Goal: Answer question/provide support: Share knowledge or assist other users

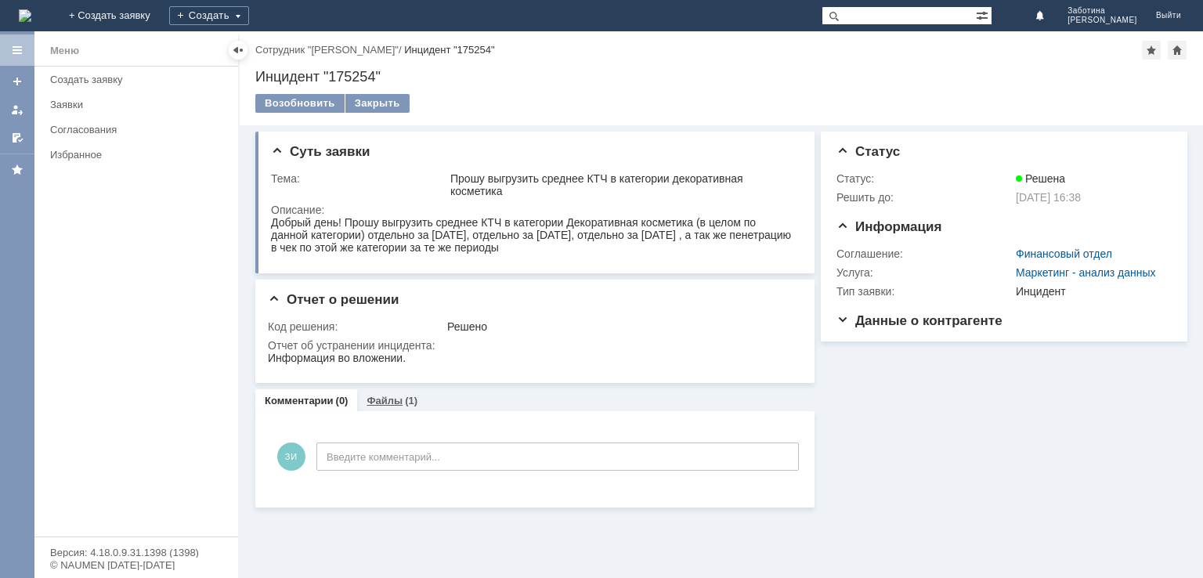
click at [393, 397] on link "Файлы" at bounding box center [384, 401] width 36 height 12
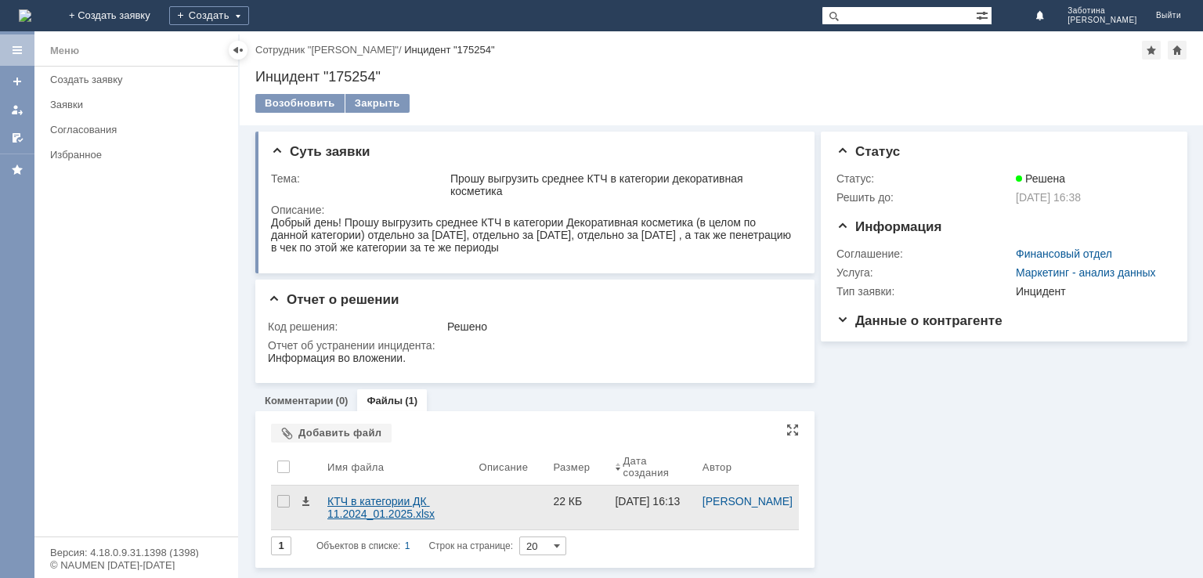
click at [377, 505] on div "КТЧ в категории ДК 11.2024_01.2025.xlsx" at bounding box center [396, 507] width 139 height 25
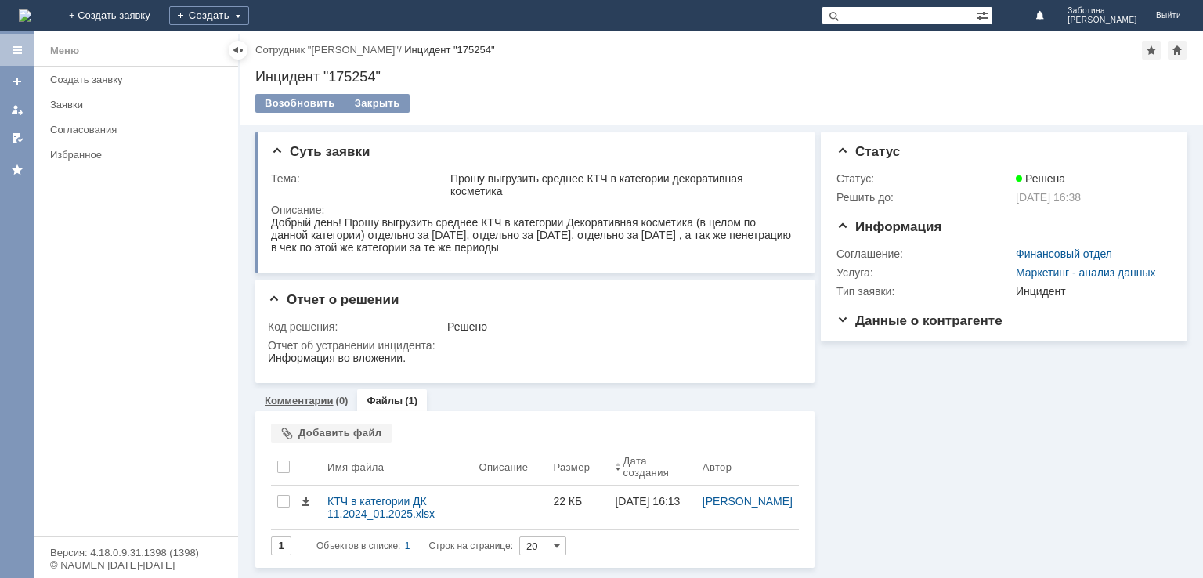
click at [316, 402] on link "Комментарии" at bounding box center [299, 401] width 69 height 12
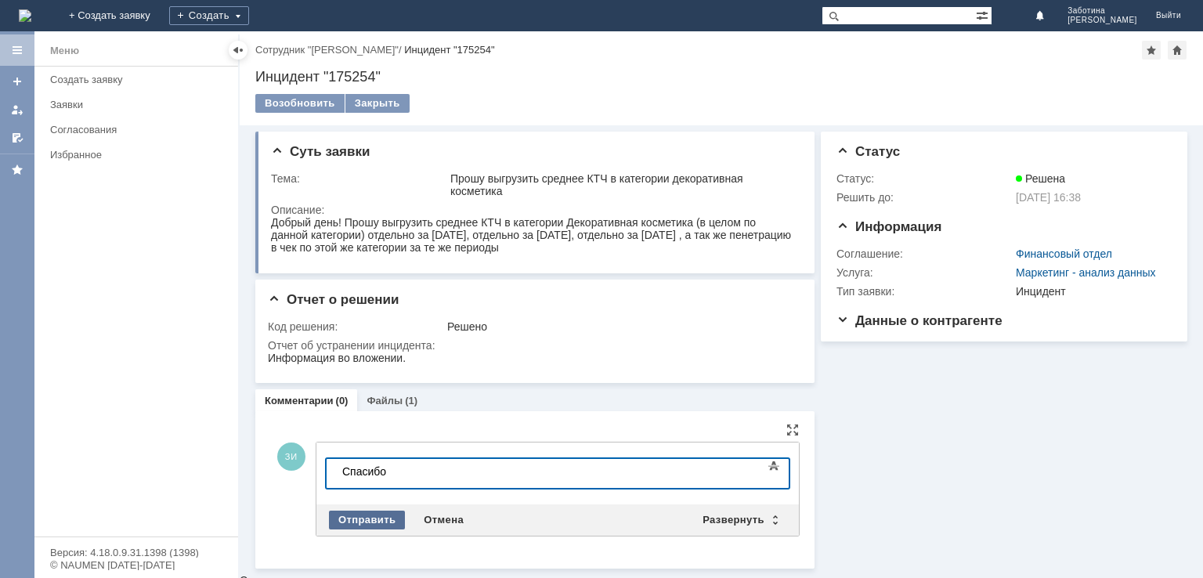
click at [366, 518] on div "Отправить" at bounding box center [367, 520] width 76 height 19
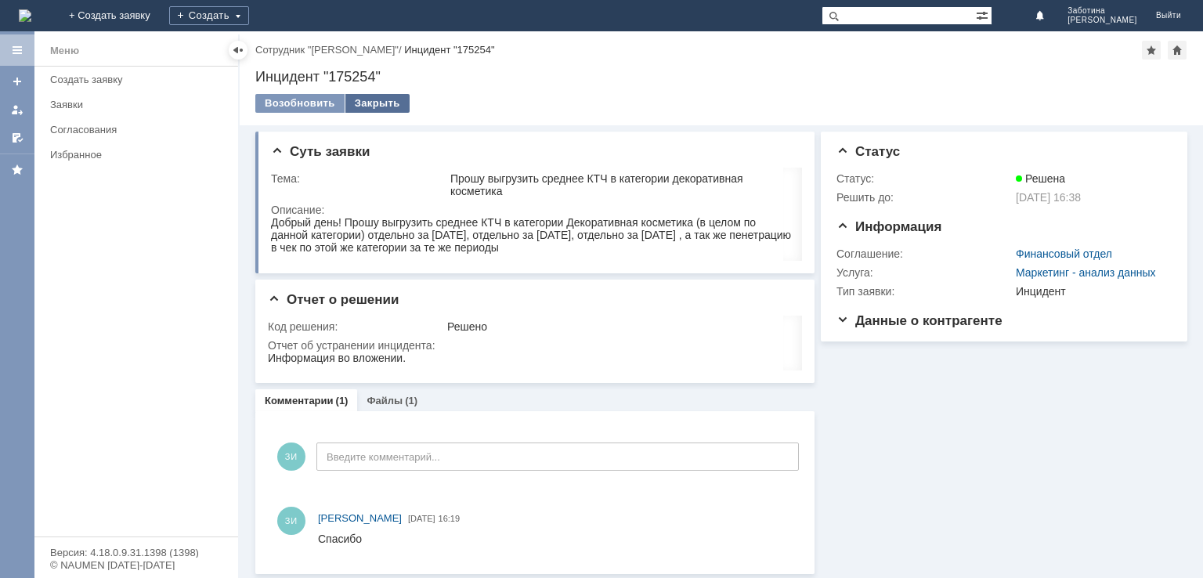
click at [384, 103] on div "Закрыть" at bounding box center [377, 103] width 64 height 19
